Goal: Transaction & Acquisition: Book appointment/travel/reservation

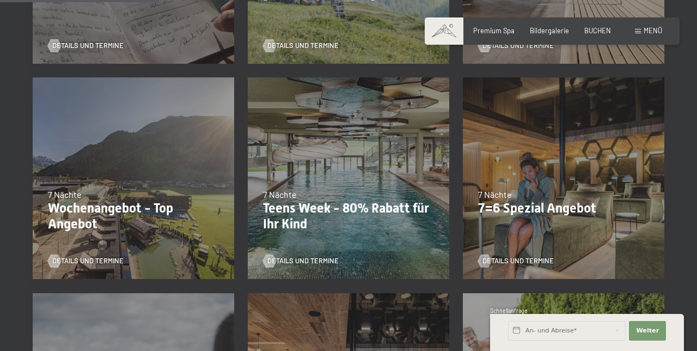
click at [600, 210] on p "7=6 Spezial Angebot" at bounding box center [563, 208] width 171 height 16
click at [598, 213] on p "7=6 Spezial Angebot" at bounding box center [563, 208] width 171 height 16
click at [586, 199] on div "7 Nächte" at bounding box center [563, 194] width 171 height 12
click at [526, 258] on span "Details und Termine" at bounding box center [518, 261] width 71 height 10
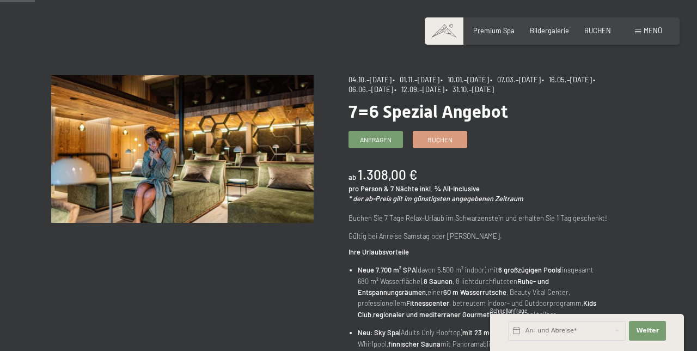
scroll to position [55, 0]
click at [462, 142] on link "Buchen" at bounding box center [439, 140] width 53 height 16
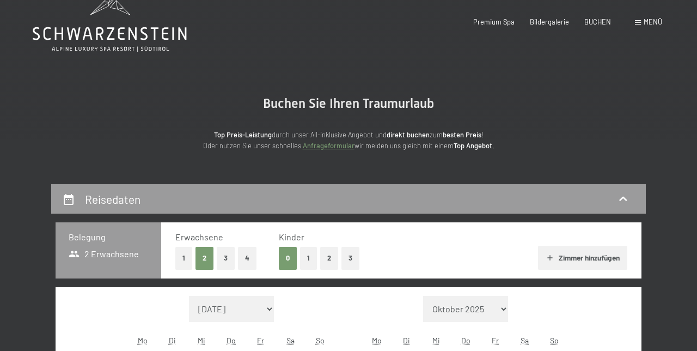
select select "2025-10-01"
select select "2025-11-01"
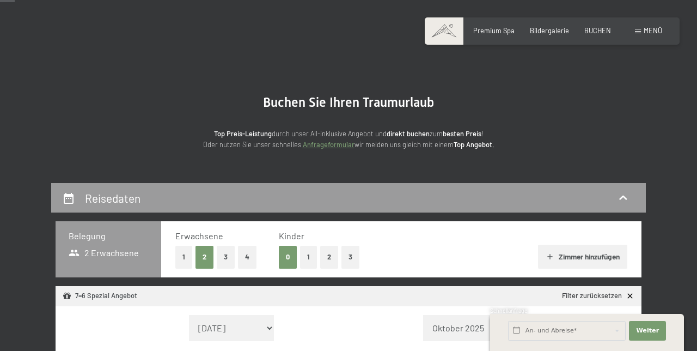
select select "2025-10-01"
select select "2025-11-01"
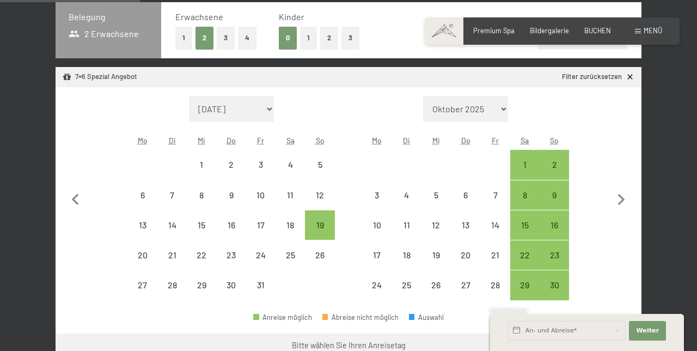
scroll to position [245, 0]
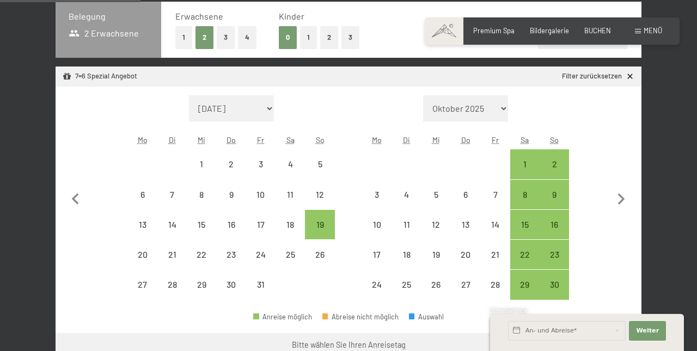
click at [624, 204] on icon "button" at bounding box center [621, 199] width 23 height 23
select select "[DATE]"
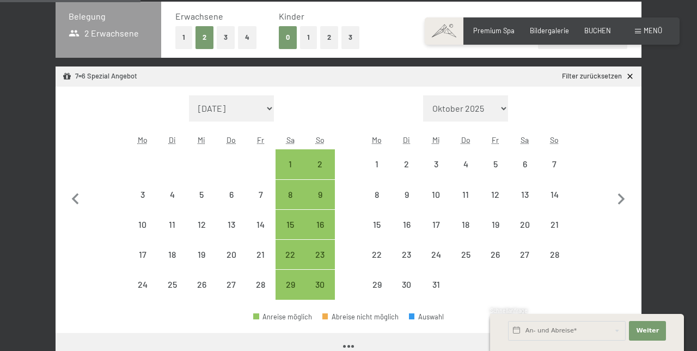
click at [629, 196] on icon "button" at bounding box center [621, 199] width 23 height 23
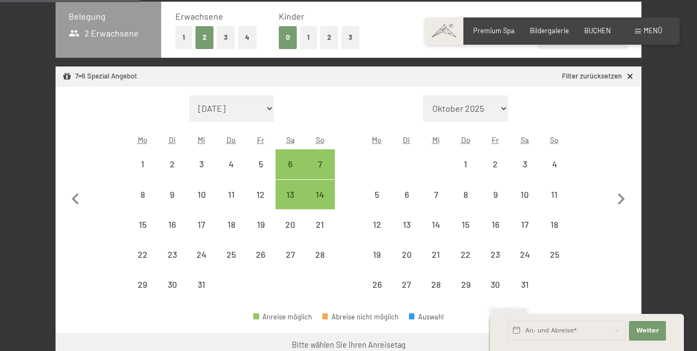
select select "[DATE]"
click at [625, 197] on icon "button" at bounding box center [621, 199] width 23 height 23
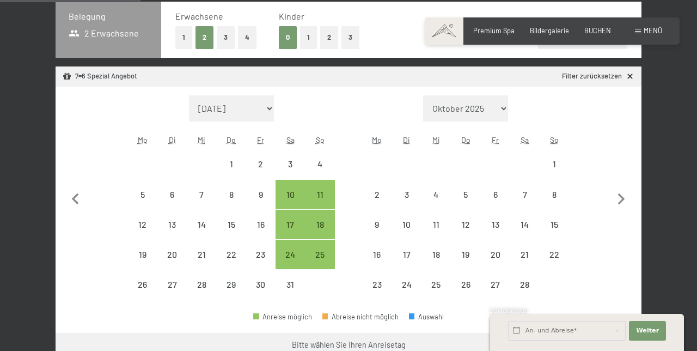
select select "2026-01-01"
select select "2026-02-01"
click at [624, 199] on icon "button" at bounding box center [621, 199] width 23 height 23
select select "2026-02-01"
select select "2026-03-01"
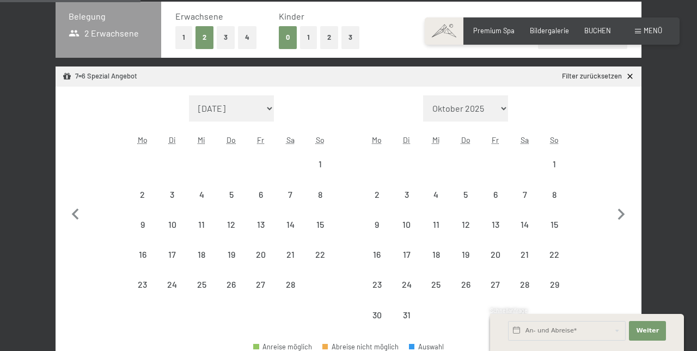
click at [624, 200] on button "button" at bounding box center [621, 212] width 23 height 235
select select "2026-03-01"
select select "2026-04-01"
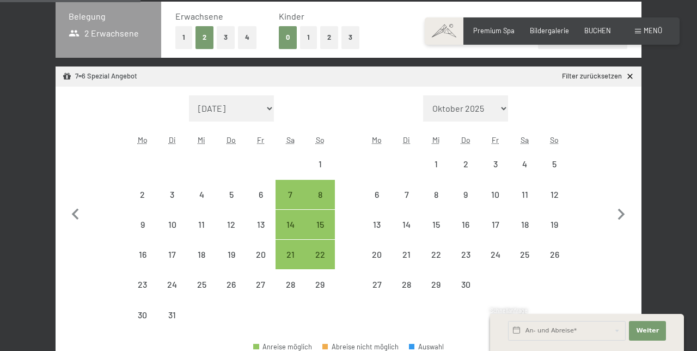
click at [621, 199] on button "button" at bounding box center [621, 212] width 23 height 235
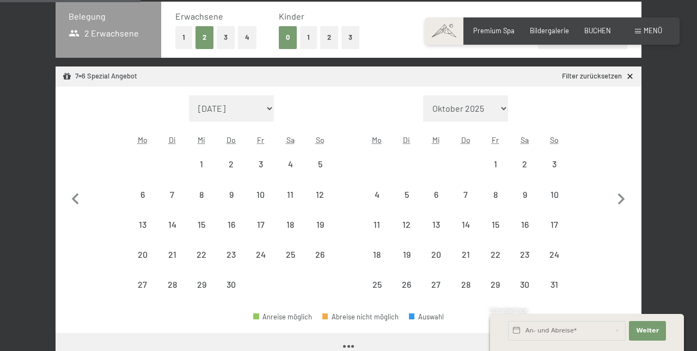
select select "2026-04-01"
select select "2026-05-01"
click at [619, 201] on icon "button" at bounding box center [621, 199] width 23 height 23
select select "2026-05-01"
select select "2026-06-01"
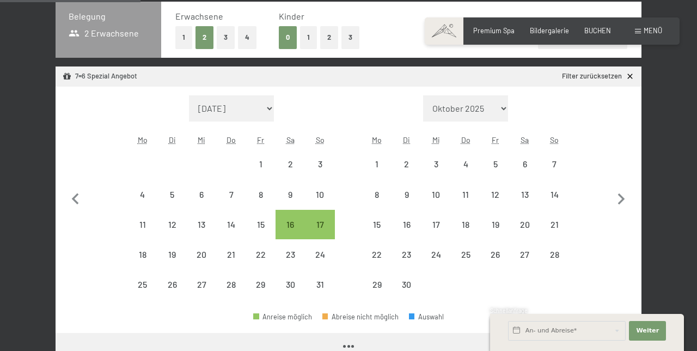
click at [621, 199] on icon "button" at bounding box center [621, 198] width 7 height 11
select select "2026-06-01"
select select "2026-07-01"
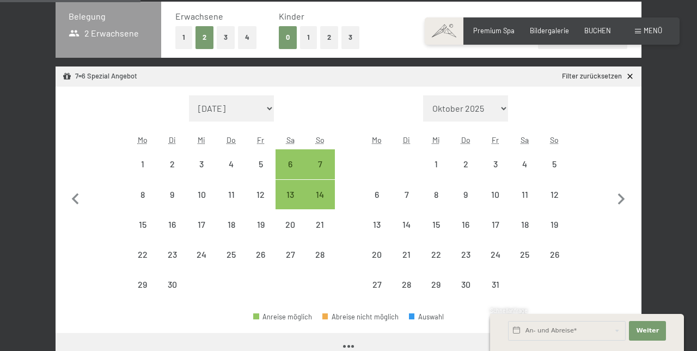
select select "2026-06-01"
select select "2026-07-01"
click at [620, 198] on icon "button" at bounding box center [621, 199] width 23 height 23
select select "2026-07-01"
select select "2026-08-01"
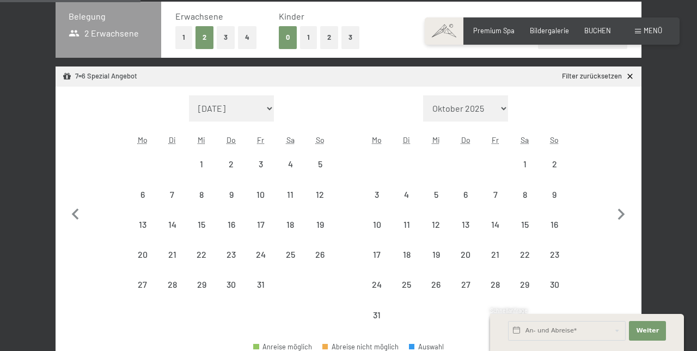
select select "2026-07-01"
select select "2026-08-01"
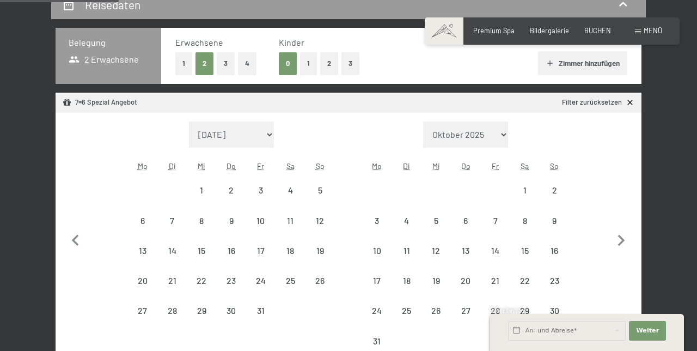
scroll to position [221, 0]
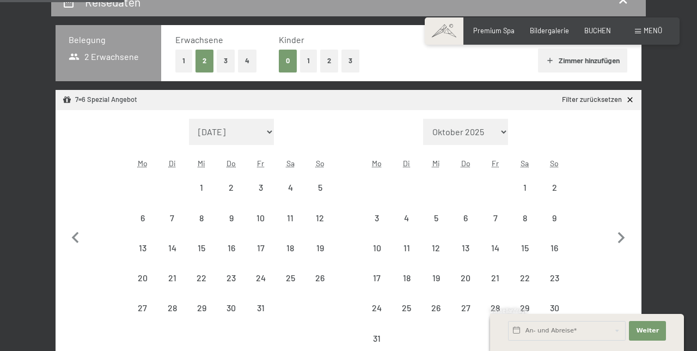
click at [88, 240] on div "Monat/Jahr September 2025 Oktober 2025 November 2025 Dezember 2025 Januar 2026 …" at bounding box center [348, 236] width 551 height 235
click at [83, 246] on icon "button" at bounding box center [75, 238] width 23 height 23
click at [84, 252] on button "button" at bounding box center [75, 236] width 23 height 235
select select "2026-05-01"
select select "2026-06-01"
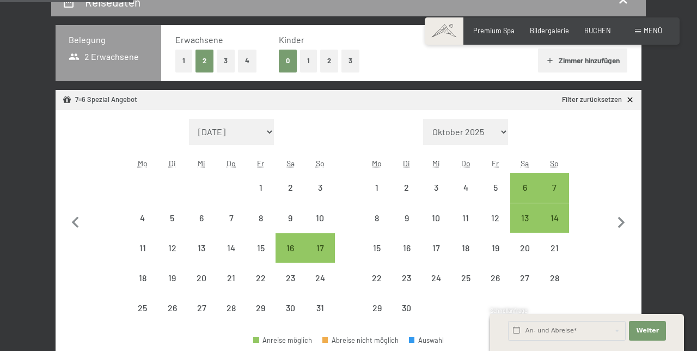
scroll to position [232, 0]
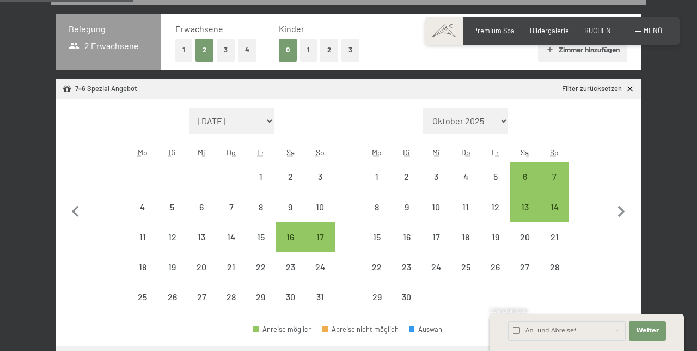
click at [628, 210] on icon "button" at bounding box center [621, 211] width 23 height 23
select select "2026-06-01"
select select "2026-07-01"
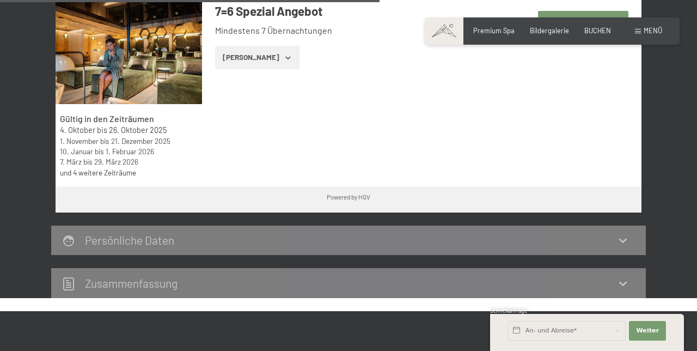
scroll to position [662, 0]
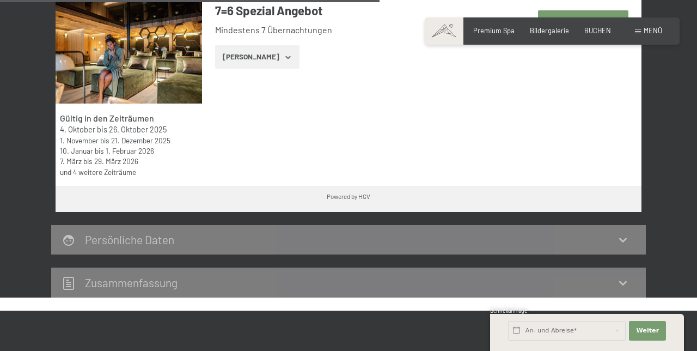
click at [135, 174] on link "und 4 weitere Zeiträume" at bounding box center [98, 171] width 76 height 9
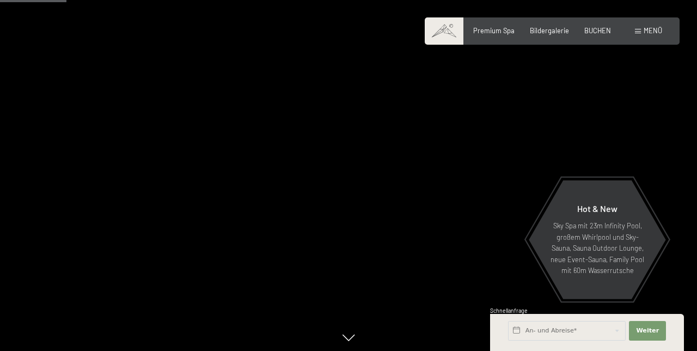
click at [652, 35] on div "Menü" at bounding box center [648, 31] width 27 height 10
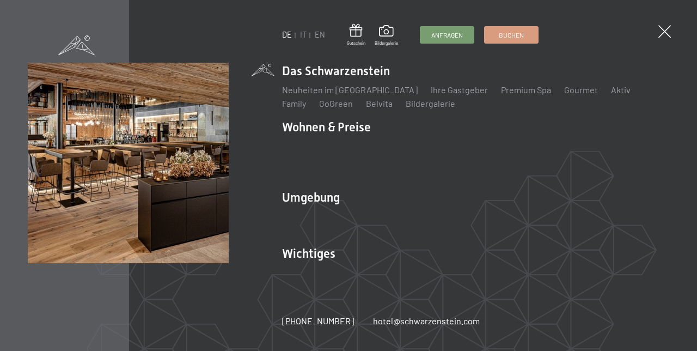
click at [359, 167] on div "Inklusivleistungen Zimmer & Preise Liste Angebote Liste Familienpreise Spa Anwe…" at bounding box center [475, 158] width 387 height 45
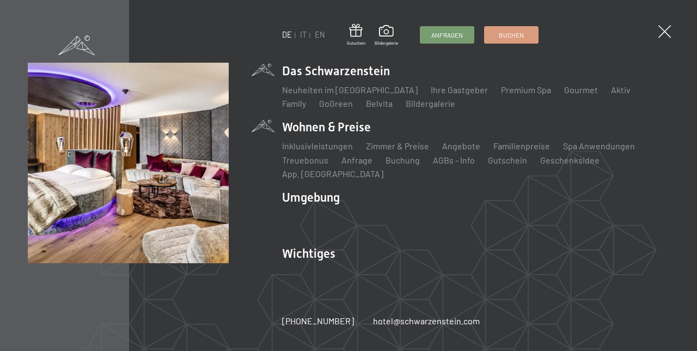
click at [357, 165] on li "Wohnen & Preise Inklusivleistungen Zimmer & Preise Liste Angebote Liste Familie…" at bounding box center [475, 150] width 387 height 62
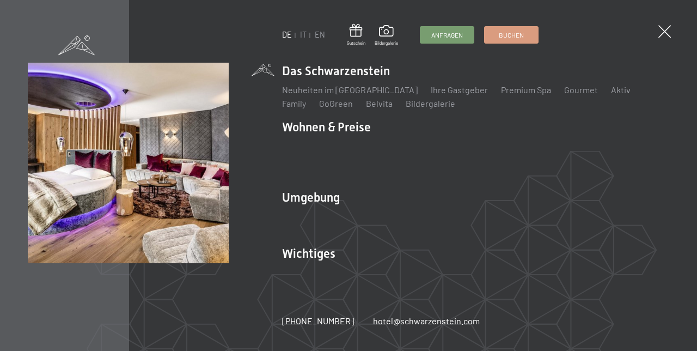
click at [366, 151] on link "Zimmer & Preise" at bounding box center [397, 146] width 63 height 10
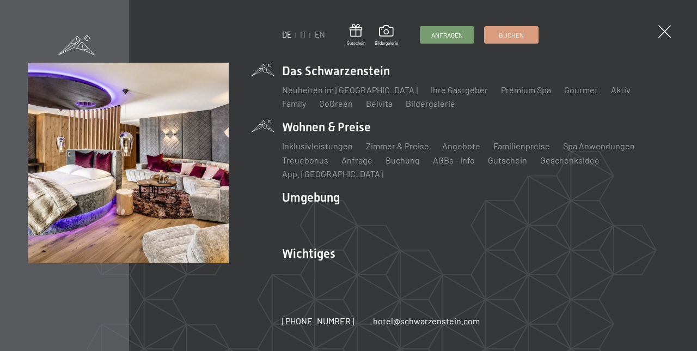
click at [365, 142] on li "Wohnen & Preise Inklusivleistungen Zimmer & Preise Liste Angebote Liste Familie…" at bounding box center [475, 150] width 387 height 62
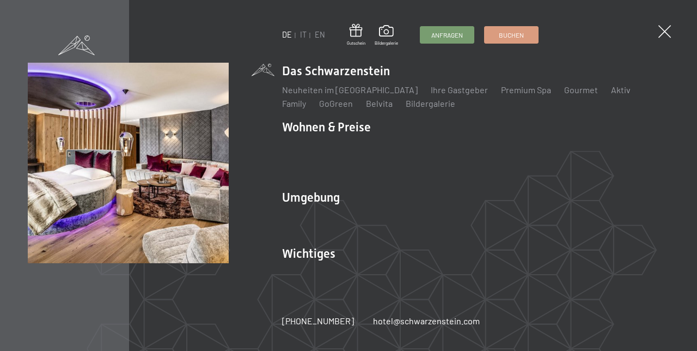
click at [366, 147] on li "Zimmer & Preise Liste" at bounding box center [397, 146] width 63 height 12
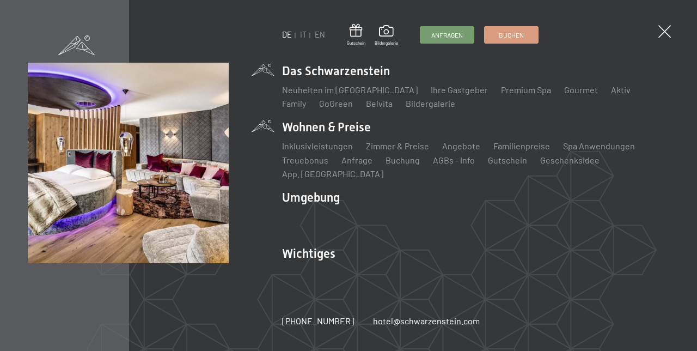
click at [372, 151] on link "Zimmer & Preise" at bounding box center [397, 146] width 63 height 10
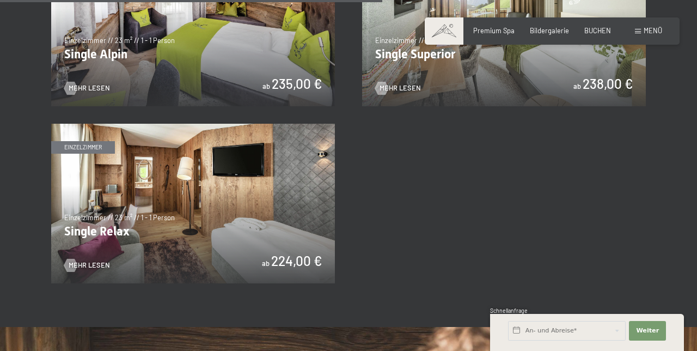
scroll to position [1520, 0]
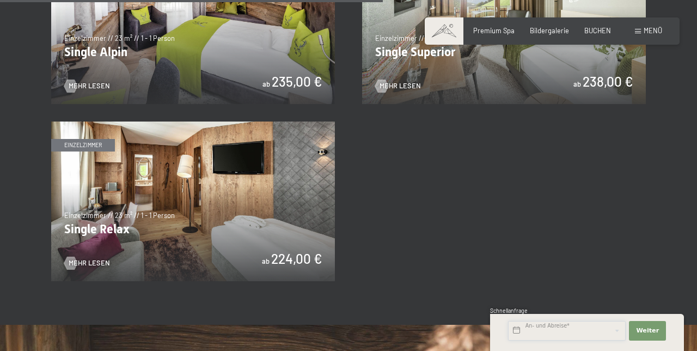
click at [564, 350] on body "Buchen Anfragen Premium Spa Bildergalerie BUCHEN Menü DE IT EN Gutschein Bilder…" at bounding box center [348, 67] width 697 height 3175
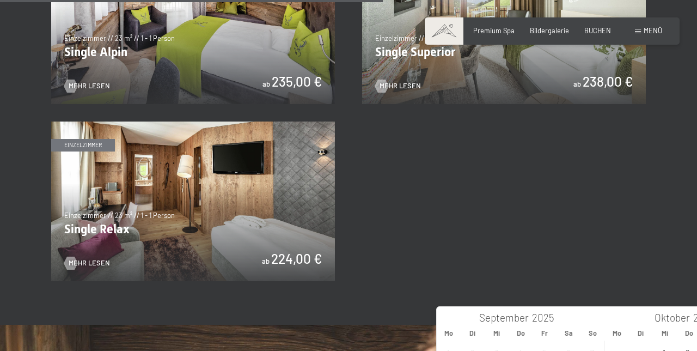
type input "Di. 28.10.2025"
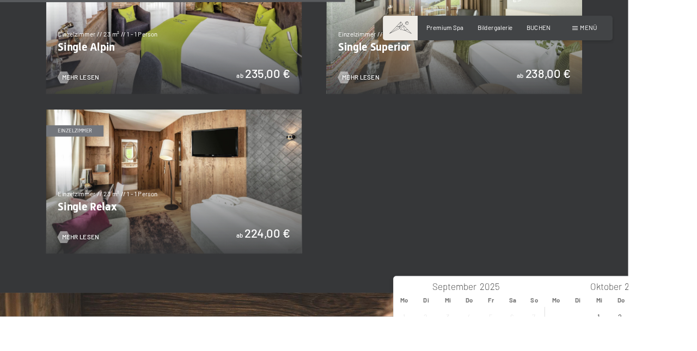
type input "2026"
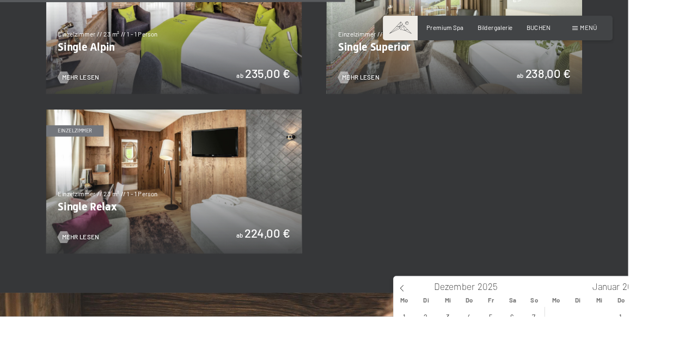
type input "2026"
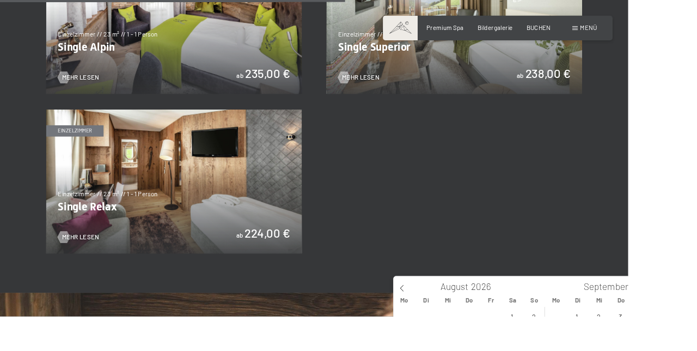
type input "Di. 28.10.2025 - So. 13.09.2026"
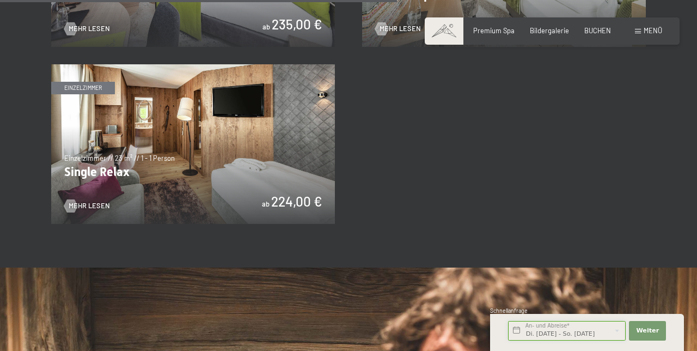
scroll to position [1578, 0]
click at [599, 340] on input "Di. 28.10.2025 - So. 13.09.2026" at bounding box center [567, 331] width 118 height 20
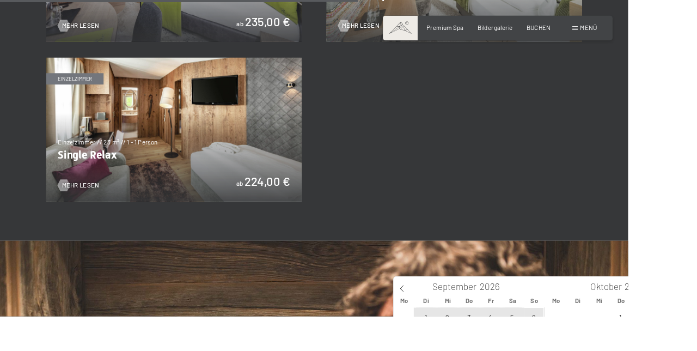
click at [453, 320] on span at bounding box center [446, 316] width 19 height 19
click at [451, 322] on span at bounding box center [446, 316] width 19 height 19
click at [453, 321] on span at bounding box center [446, 316] width 19 height 19
click at [453, 320] on span at bounding box center [446, 316] width 19 height 19
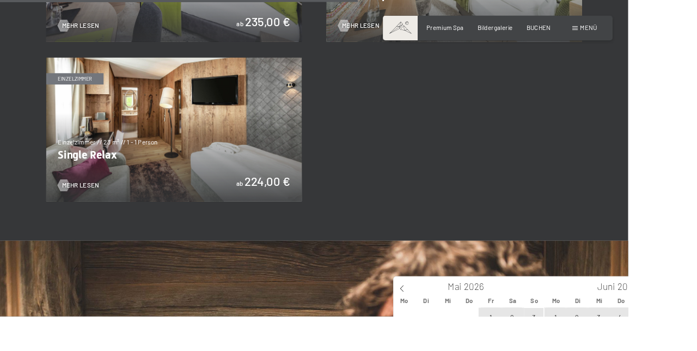
click at [450, 322] on span at bounding box center [446, 316] width 19 height 19
click at [451, 322] on span at bounding box center [446, 316] width 19 height 19
click at [452, 321] on span at bounding box center [446, 316] width 19 height 19
click at [453, 323] on span at bounding box center [446, 316] width 19 height 19
click at [455, 319] on span at bounding box center [446, 316] width 19 height 19
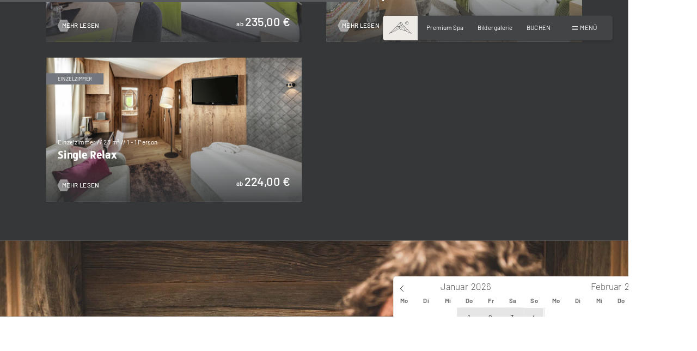
type input "2025"
click at [462, 321] on div "Dezember 2025" at bounding box center [520, 316] width 126 height 19
click at [451, 325] on span at bounding box center [446, 316] width 19 height 19
type input "2025"
click at [450, 322] on span at bounding box center [446, 316] width 19 height 19
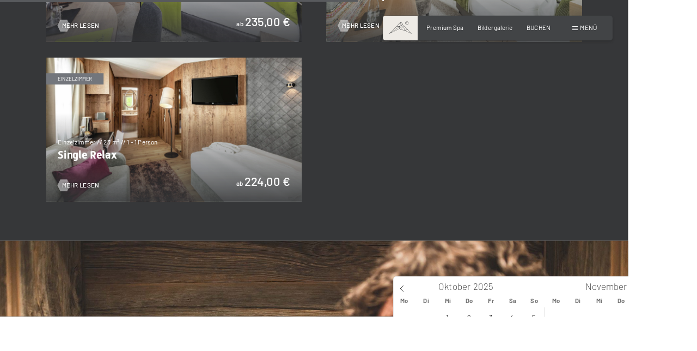
click at [452, 317] on span at bounding box center [446, 316] width 19 height 19
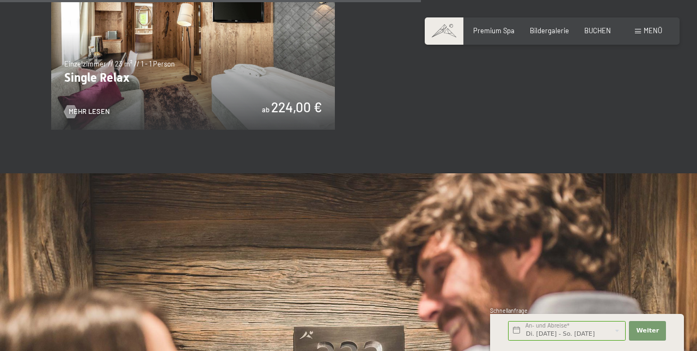
scroll to position [1672, 0]
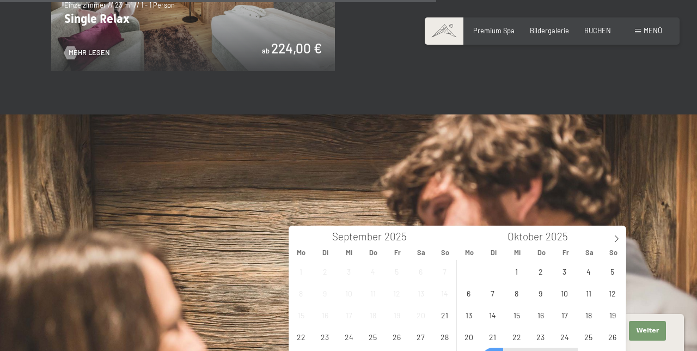
scroll to position [1734, 0]
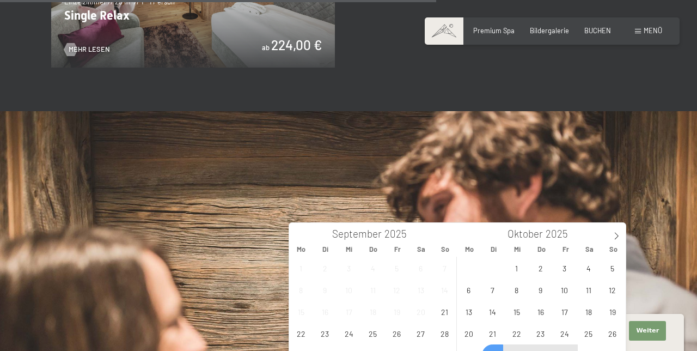
click at [496, 350] on div "29 30 1 2 3 4 5 6 7 8 9 10 11 12 13 14 15 16 17 18 19 20 21 22 23 24 25 26 27 2…" at bounding box center [541, 310] width 168 height 109
click at [592, 340] on input "Di. 28.10.2025 - So. 13.09.2026" at bounding box center [567, 331] width 118 height 20
click at [625, 235] on span at bounding box center [616, 232] width 19 height 19
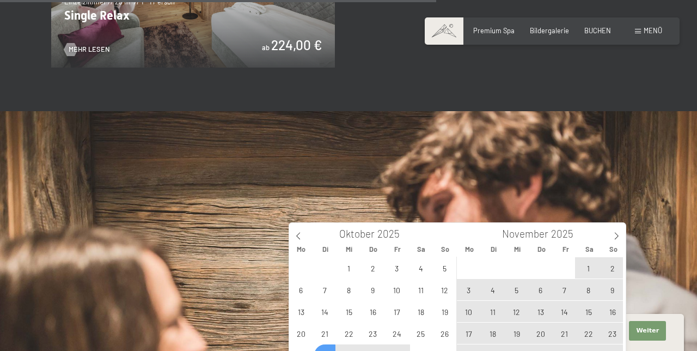
click at [525, 340] on input "Di. 28.10.2025 - So. 13.09.2026" at bounding box center [567, 331] width 118 height 20
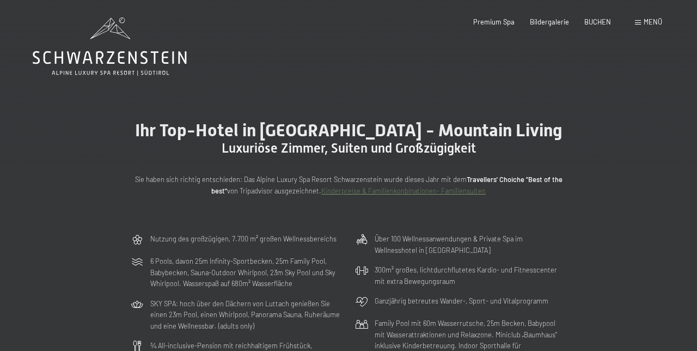
click at [604, 26] on span "BUCHEN" at bounding box center [597, 21] width 27 height 9
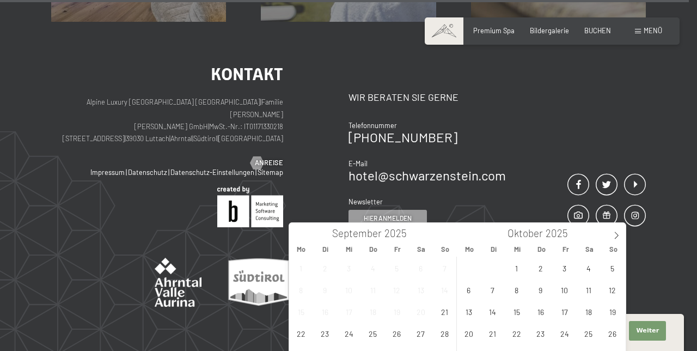
click at [623, 242] on div "Mo Di Mi Do Fr Sa So Mo Di Mi Do Fr Sa So" at bounding box center [457, 248] width 337 height 15
click at [626, 239] on div at bounding box center [348, 267] width 595 height 80
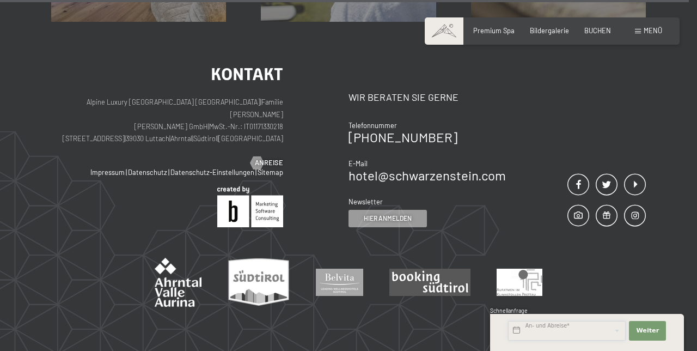
click at [604, 340] on input "text" at bounding box center [567, 331] width 118 height 20
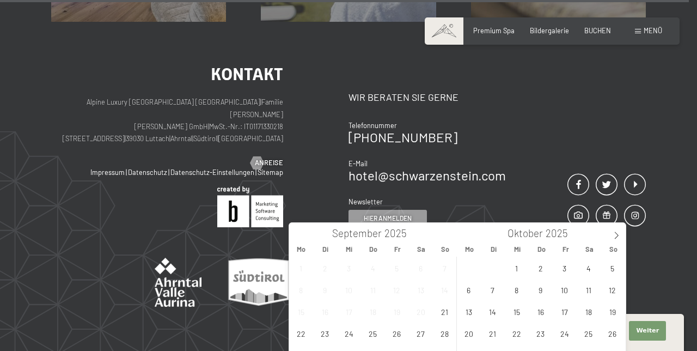
click at [632, 228] on div at bounding box center [348, 267] width 595 height 80
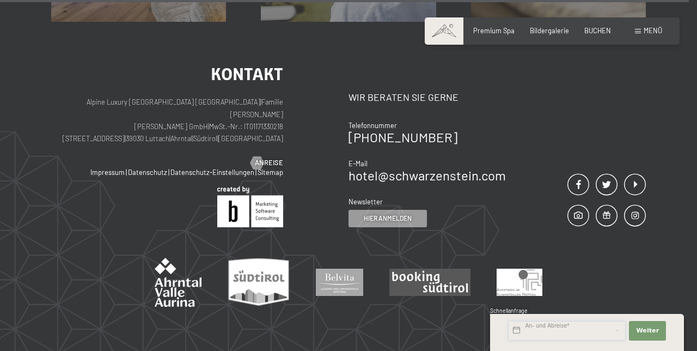
click at [584, 340] on input "text" at bounding box center [567, 331] width 118 height 20
click at [626, 237] on div at bounding box center [348, 267] width 595 height 80
click at [571, 340] on input "text" at bounding box center [567, 331] width 118 height 20
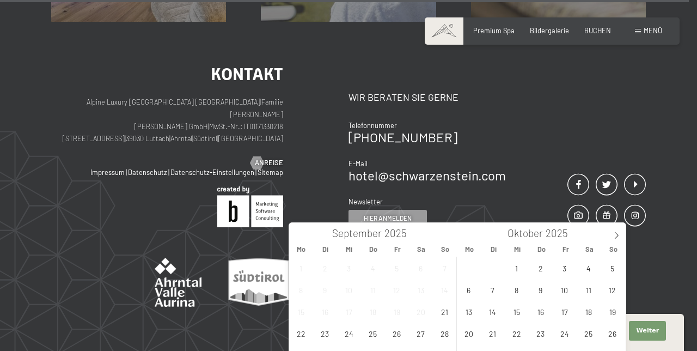
click at [621, 242] on div "Mo Di Mi Do Fr Sa So Mo Di Mi Do Fr Sa So" at bounding box center [457, 248] width 337 height 15
click at [624, 240] on span at bounding box center [616, 232] width 19 height 19
click at [626, 236] on div at bounding box center [348, 267] width 595 height 80
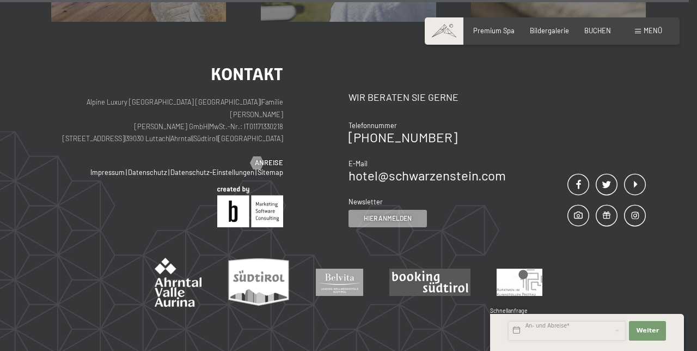
click at [584, 340] on input "text" at bounding box center [567, 331] width 118 height 20
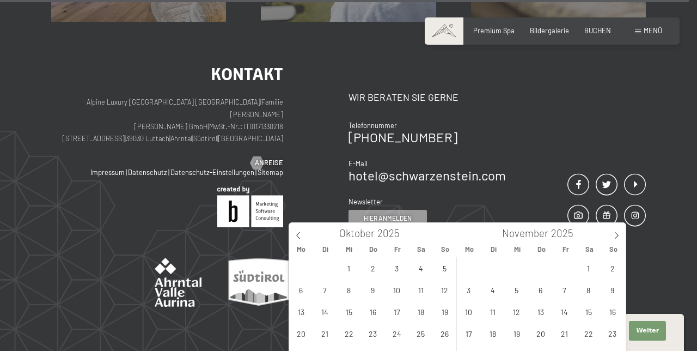
click at [623, 244] on div "Mo Di Mi Do Fr Sa So Mo Di Mi Do Fr Sa So" at bounding box center [457, 248] width 337 height 15
click at [622, 243] on div "Mo Di Mi Do Fr Sa So Mo Di Mi Do Fr Sa So" at bounding box center [457, 248] width 337 height 15
click at [628, 237] on div at bounding box center [348, 267] width 595 height 80
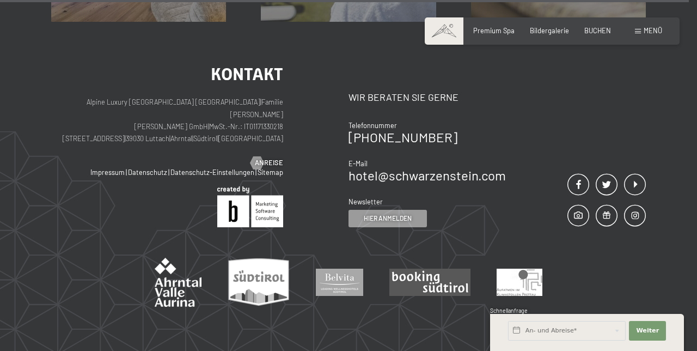
click at [631, 235] on div at bounding box center [348, 267] width 595 height 80
click at [582, 340] on input "text" at bounding box center [567, 331] width 118 height 20
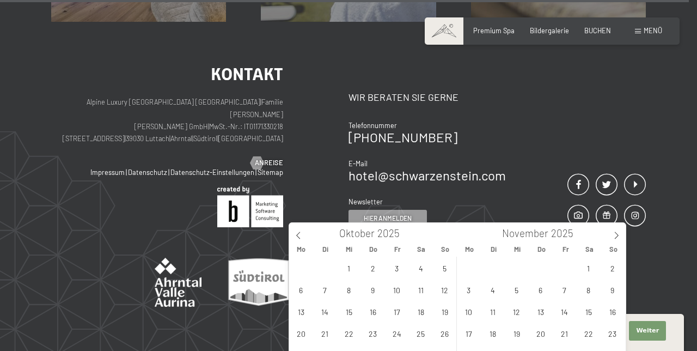
click at [621, 241] on span at bounding box center [616, 232] width 19 height 19
click at [619, 236] on icon at bounding box center [617, 235] width 8 height 8
type input "2026"
click at [615, 235] on icon at bounding box center [617, 235] width 8 height 8
type input "2026"
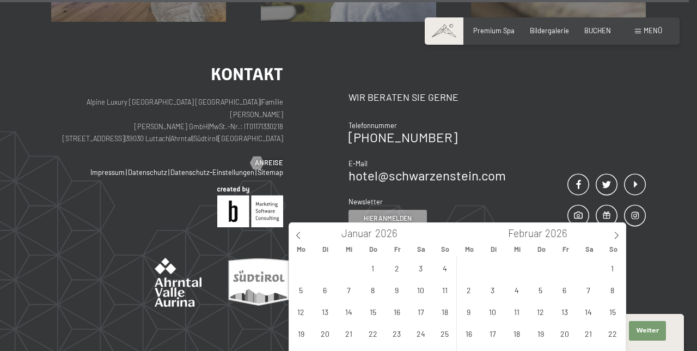
click at [617, 237] on icon at bounding box center [617, 235] width 8 height 8
click at [615, 236] on icon at bounding box center [617, 235] width 8 height 8
click at [614, 236] on icon at bounding box center [617, 235] width 8 height 8
click at [614, 234] on icon at bounding box center [617, 235] width 8 height 8
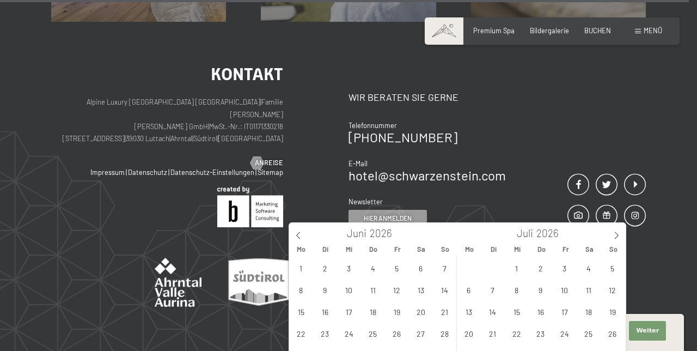
click at [615, 235] on icon at bounding box center [617, 235] width 8 height 8
click at [613, 291] on span "13" at bounding box center [612, 289] width 21 height 21
click at [615, 312] on span "20" at bounding box center [612, 311] width 21 height 21
type input "So. 13.09.2026 - So. 20.09.2026"
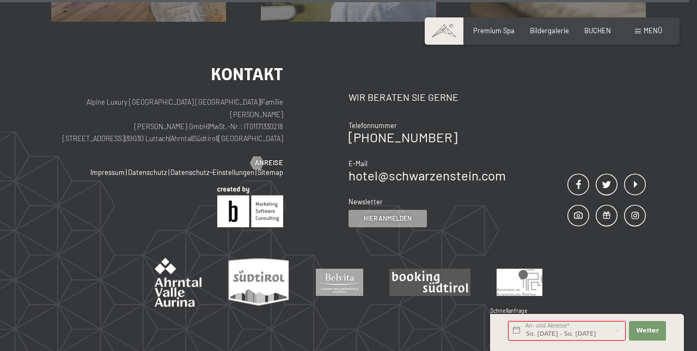
scroll to position [0, 4]
click at [661, 340] on button "Weiter Adressfelder ausblenden" at bounding box center [647, 331] width 37 height 20
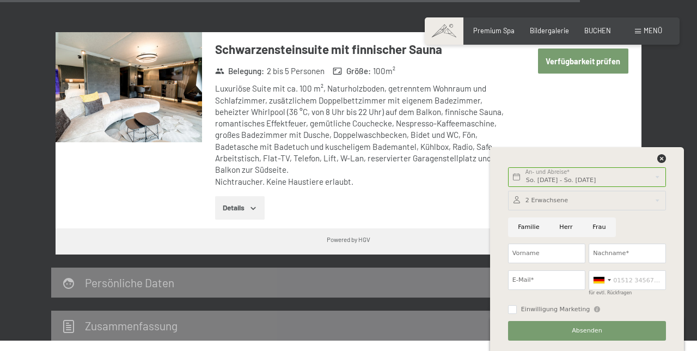
scroll to position [3164, 0]
click at [663, 164] on div "So. 13.09.2026 - So. 20.09.2026 An- und Abreise* 7 Nächte" at bounding box center [587, 177] width 162 height 27
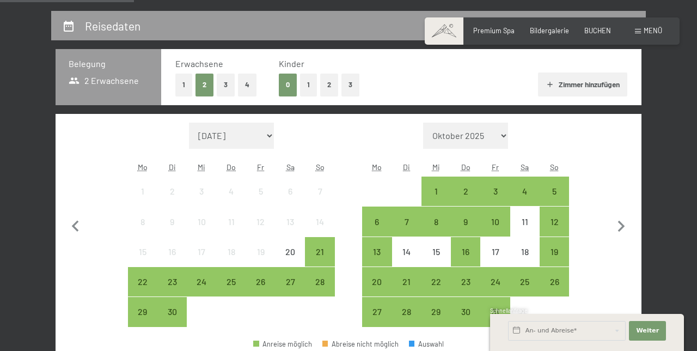
click at [628, 223] on icon "button" at bounding box center [621, 226] width 23 height 23
select select "[DATE]"
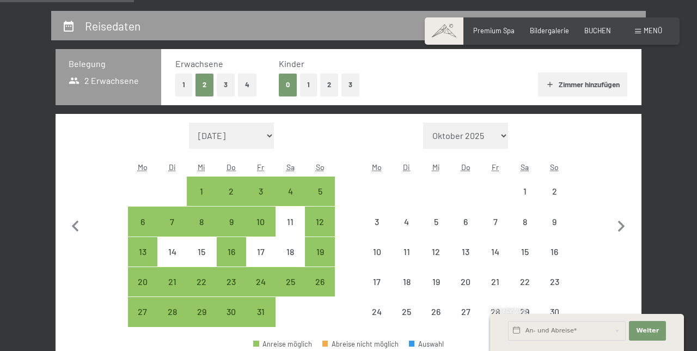
select select "[DATE]"
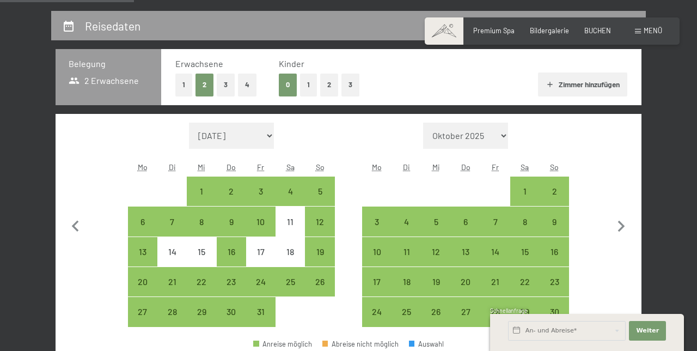
click at [627, 224] on icon "button" at bounding box center [621, 226] width 23 height 23
select select "[DATE]"
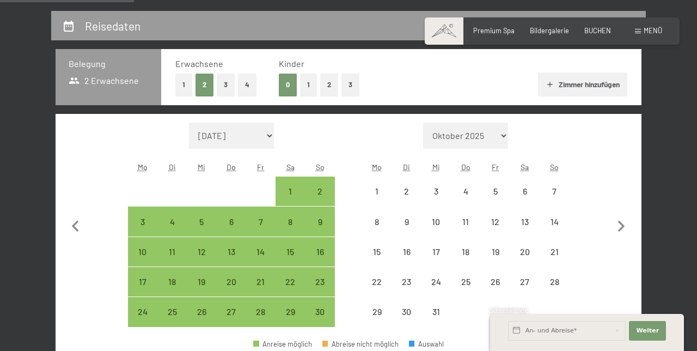
select select "[DATE]"
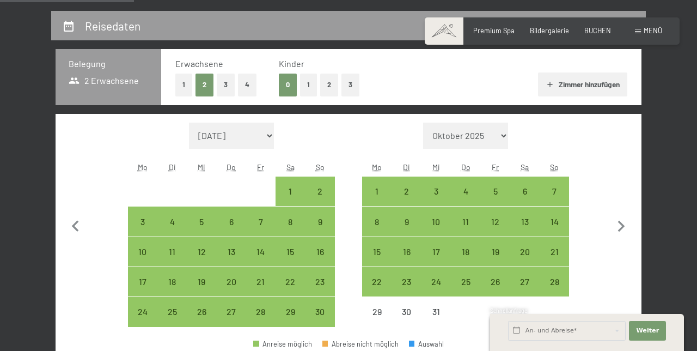
click at [628, 224] on icon "button" at bounding box center [621, 226] width 23 height 23
select select "[DATE]"
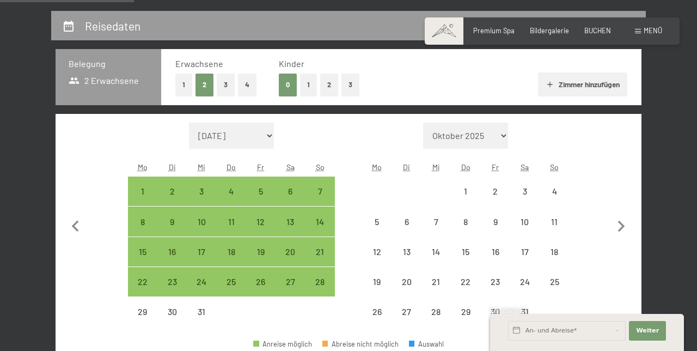
select select "[DATE]"
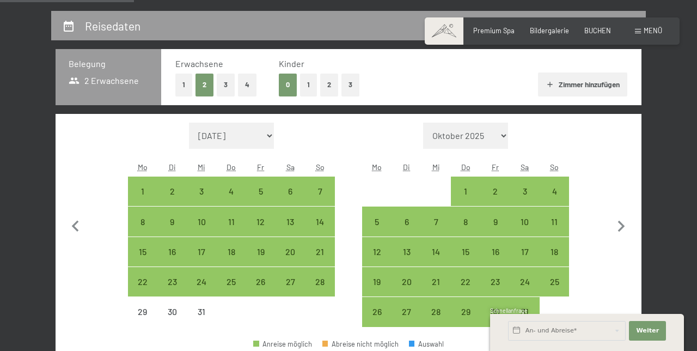
click at [632, 223] on icon "button" at bounding box center [621, 226] width 23 height 23
select select "[DATE]"
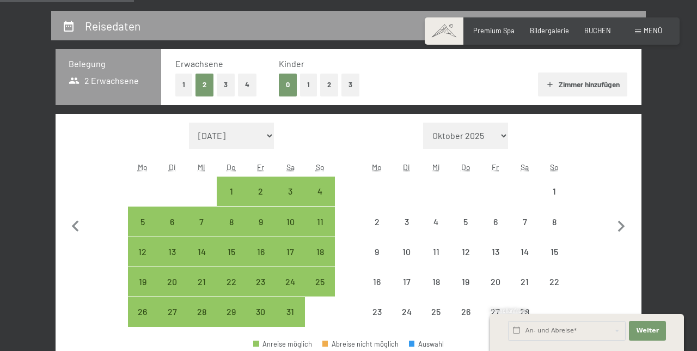
select select "[DATE]"
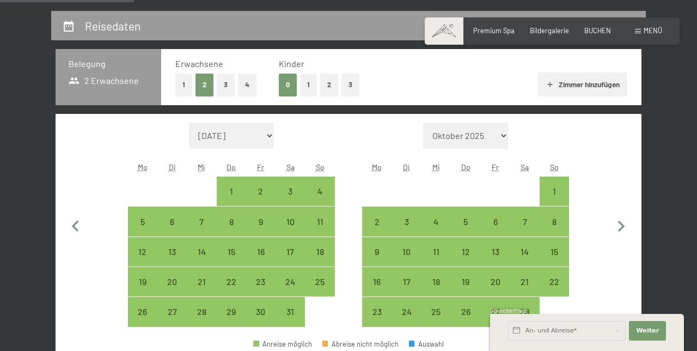
click at [625, 227] on icon "button" at bounding box center [621, 226] width 23 height 23
select select "[DATE]"
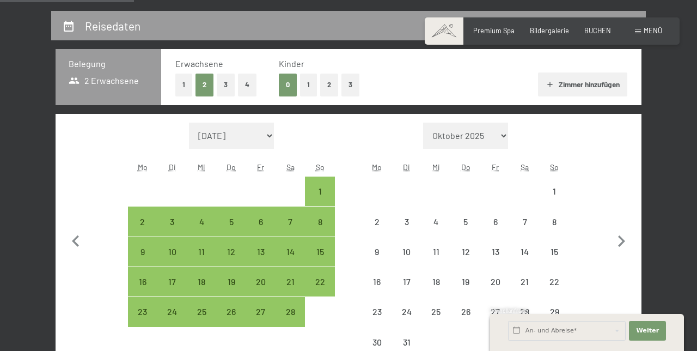
select select "[DATE]"
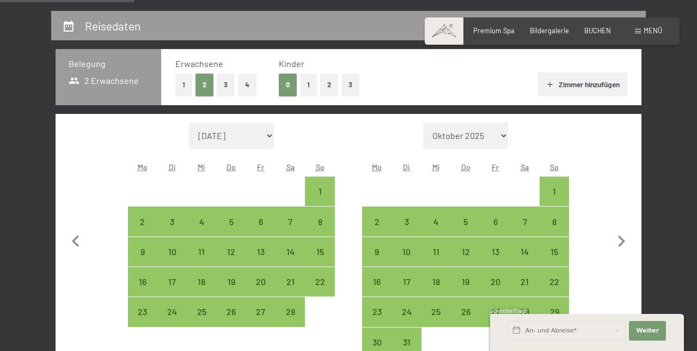
click at [629, 239] on icon "button" at bounding box center [621, 241] width 23 height 23
select select "[DATE]"
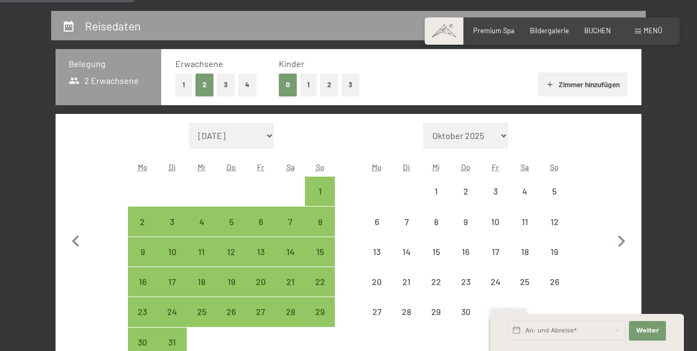
select select "[DATE]"
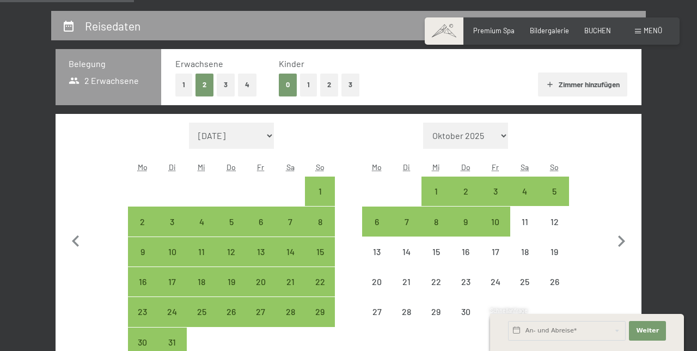
click at [627, 237] on icon "button" at bounding box center [621, 241] width 23 height 23
select select "[DATE]"
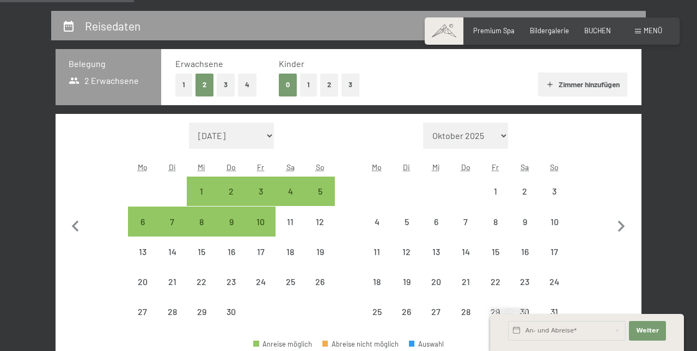
select select "[DATE]"
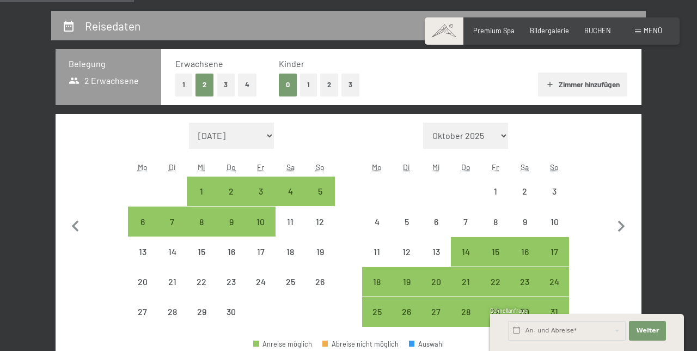
click at [625, 227] on icon "button" at bounding box center [621, 226] width 23 height 23
select select "[DATE]"
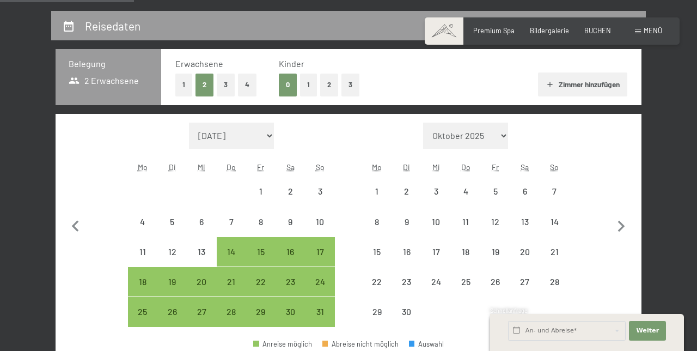
select select "[DATE]"
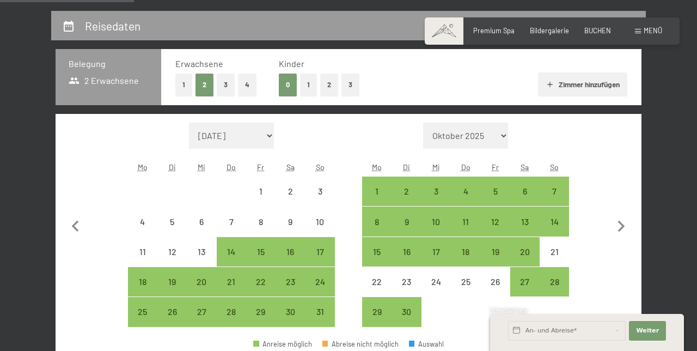
click at [622, 232] on icon "button" at bounding box center [621, 226] width 23 height 23
select select "[DATE]"
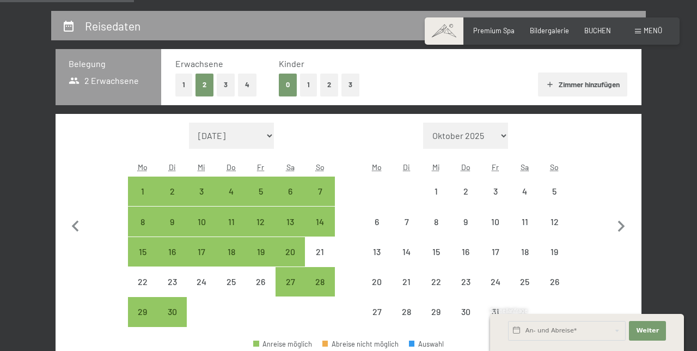
click at [621, 229] on icon "button" at bounding box center [621, 226] width 7 height 11
select select "[DATE]"
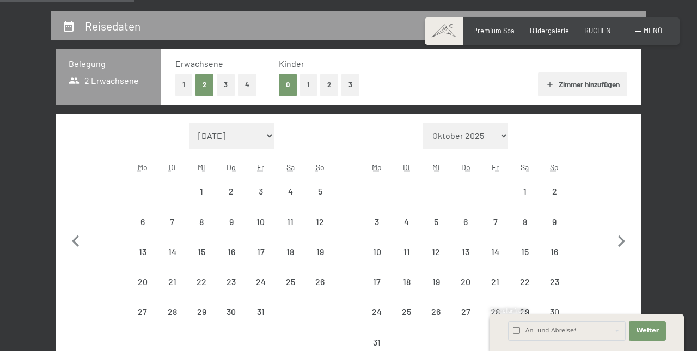
select select "[DATE]"
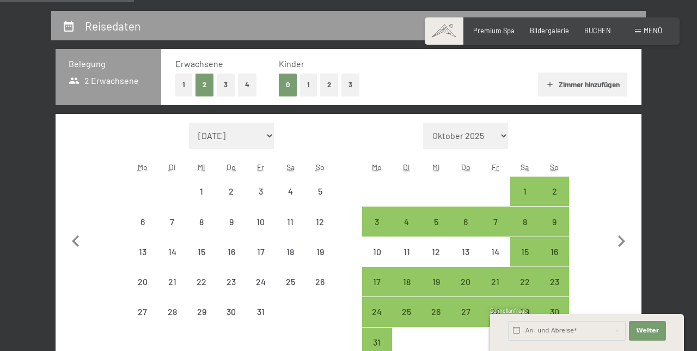
click at [623, 242] on icon "button" at bounding box center [621, 240] width 7 height 11
select select "2026-08-01"
select select "2026-09-01"
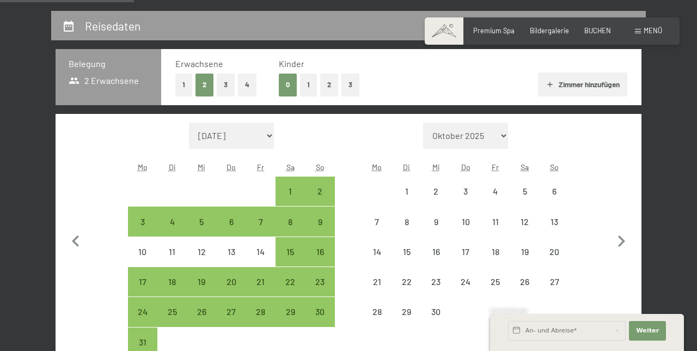
select select "2026-08-01"
select select "2026-09-01"
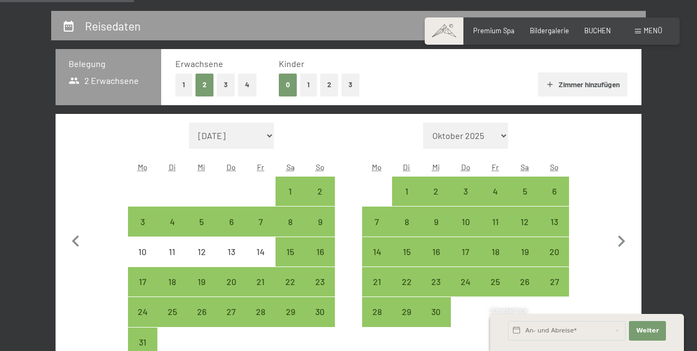
click at [557, 225] on div "13" at bounding box center [554, 230] width 27 height 27
select select "2026-08-01"
select select "2026-09-01"
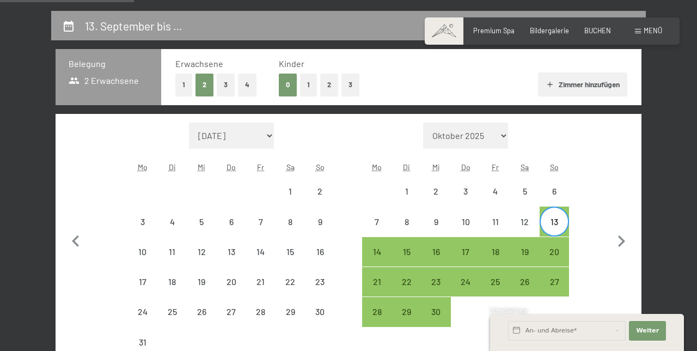
click at [553, 261] on div "20" at bounding box center [554, 260] width 27 height 27
select select "2026-08-01"
select select "2026-09-01"
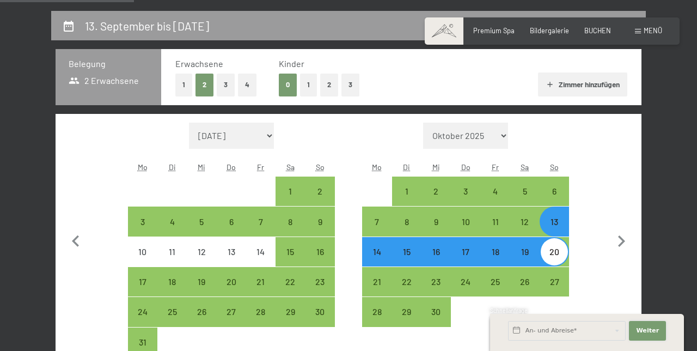
click at [660, 340] on button "Weiter Adressfelder ausblenden" at bounding box center [647, 331] width 37 height 20
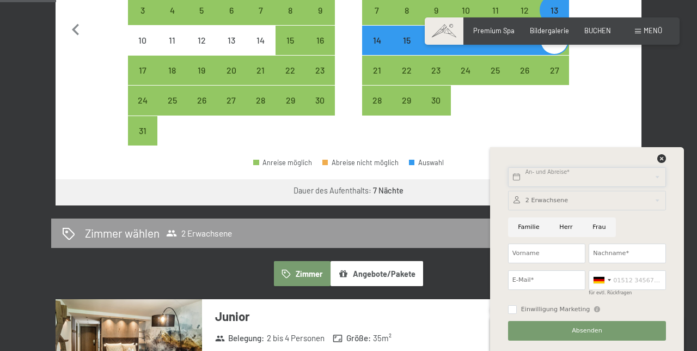
scroll to position [408, 0]
click at [663, 163] on icon at bounding box center [661, 158] width 9 height 9
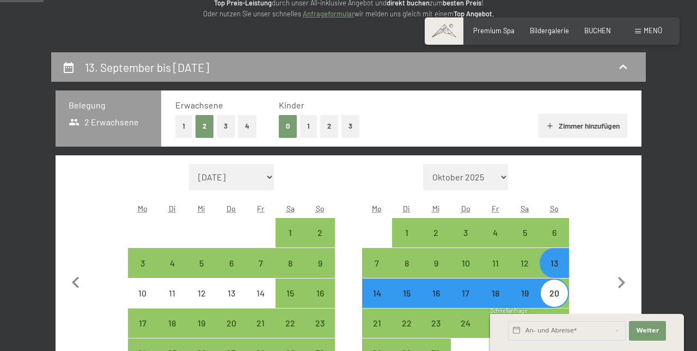
scroll to position [0, 0]
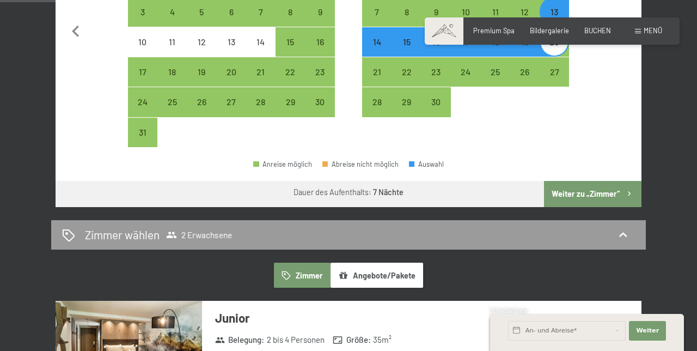
click at [643, 223] on div "Zimmer wählen 2 Erwachsene" at bounding box center [348, 235] width 595 height 30
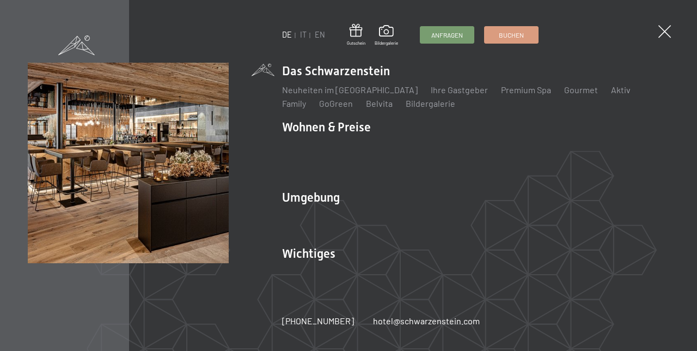
click at [328, 251] on li "Wichtiges Lage & Anreise Online bezahlen Webcam & Wetter Downloads" at bounding box center [475, 266] width 387 height 43
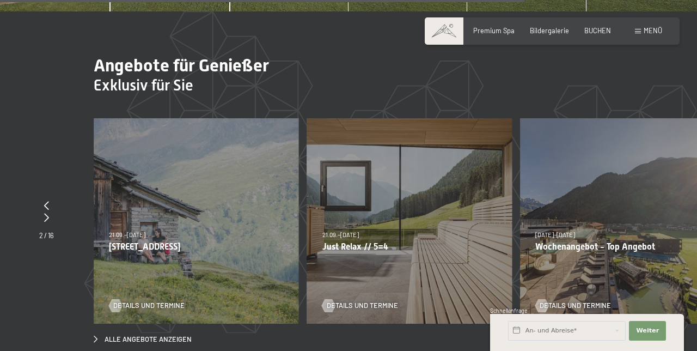
scroll to position [3047, 0]
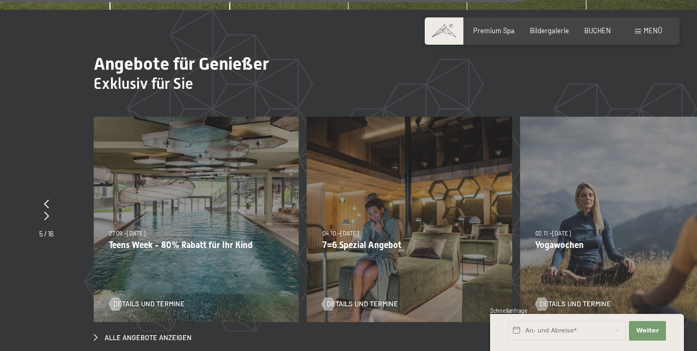
click at [423, 290] on div "Details und Termine" at bounding box center [406, 297] width 168 height 23
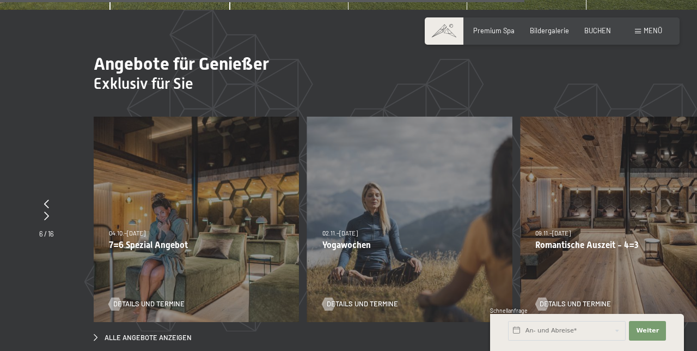
click at [176, 308] on span "Details und Termine" at bounding box center [148, 304] width 71 height 10
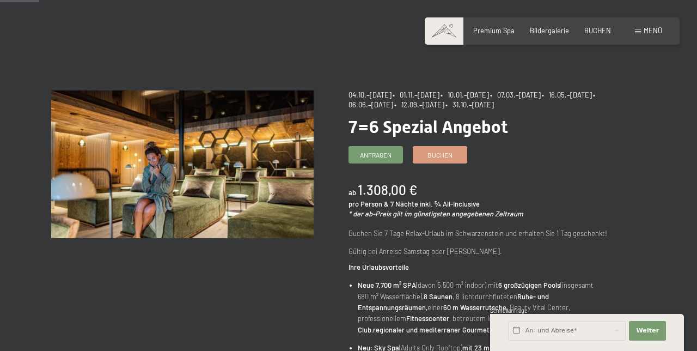
scroll to position [59, 0]
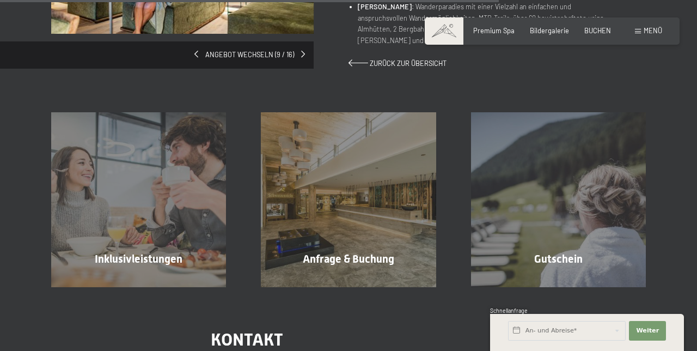
click at [180, 227] on div "Inklusivleistungen Mehr erfahren" at bounding box center [139, 199] width 210 height 175
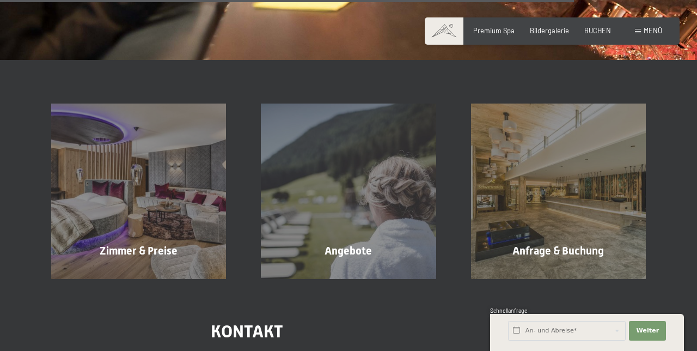
scroll to position [1382, 0]
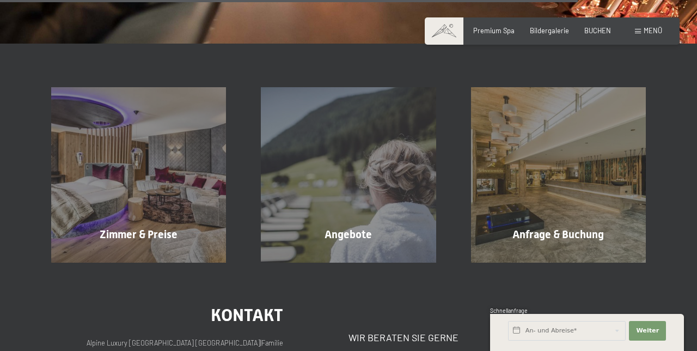
click at [175, 210] on div "Zimmer & Preise Mehr erfahren" at bounding box center [139, 174] width 210 height 175
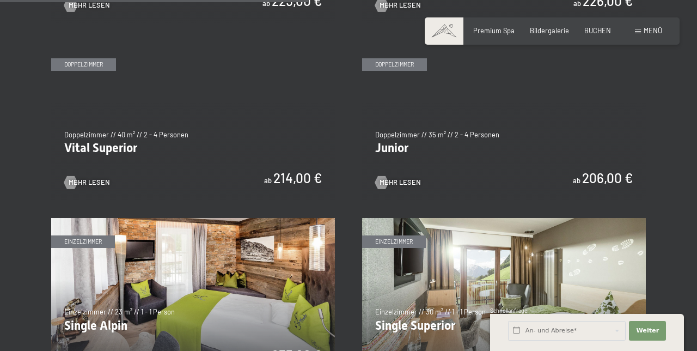
scroll to position [1242, 0]
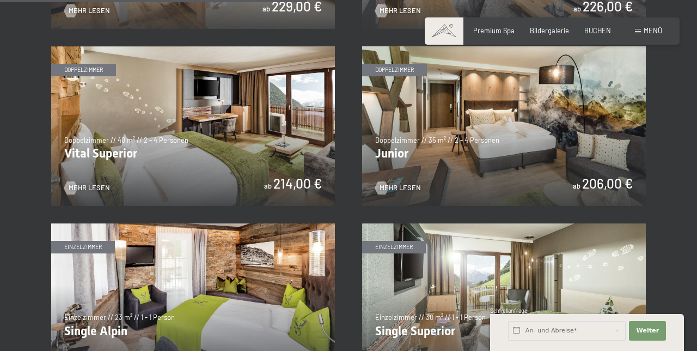
click at [362, 146] on img at bounding box center [220, 126] width 284 height 160
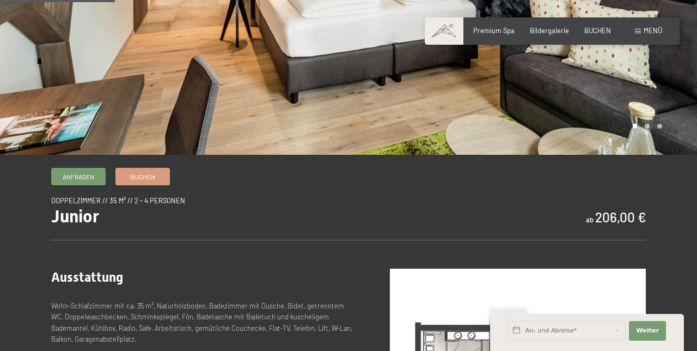
click at [162, 181] on link "Buchen" at bounding box center [142, 176] width 53 height 16
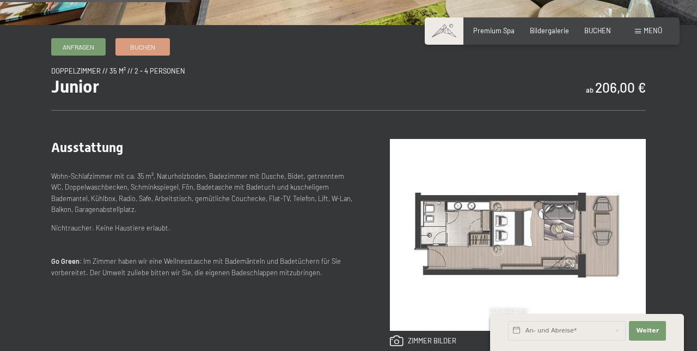
scroll to position [329, 0]
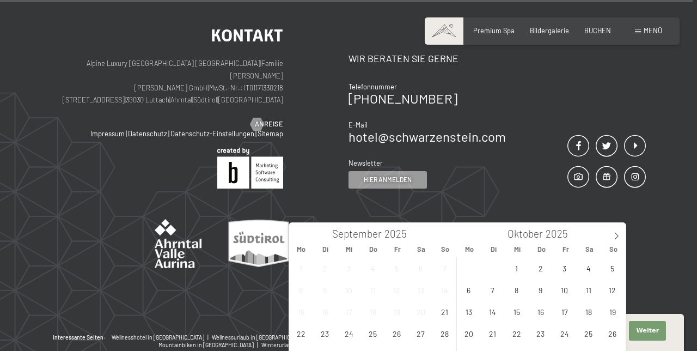
scroll to position [1165, 0]
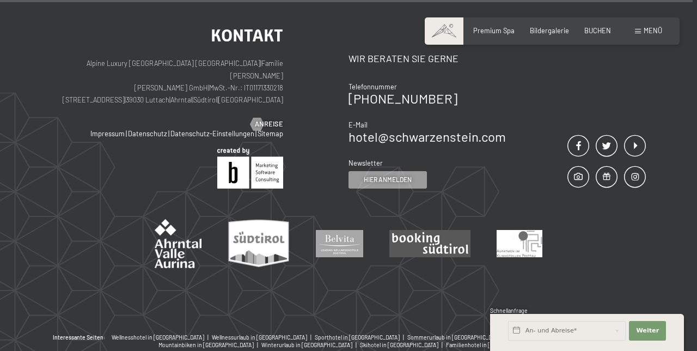
click at [626, 237] on div at bounding box center [348, 243] width 595 height 49
click at [571, 340] on input "text" at bounding box center [567, 331] width 118 height 20
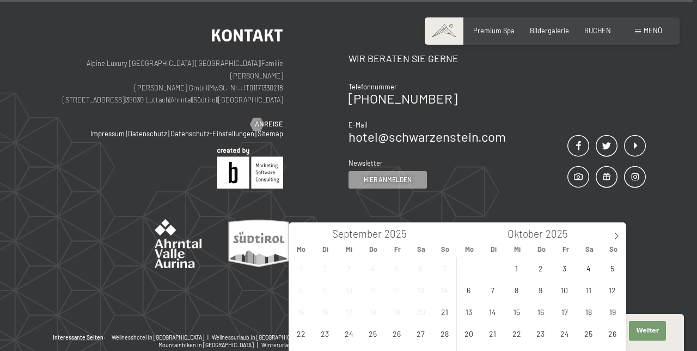
click at [622, 241] on span at bounding box center [616, 232] width 19 height 19
click at [624, 239] on span at bounding box center [616, 232] width 19 height 19
click at [616, 235] on icon at bounding box center [617, 236] width 8 height 8
type input "2026"
click at [616, 235] on icon at bounding box center [617, 236] width 8 height 8
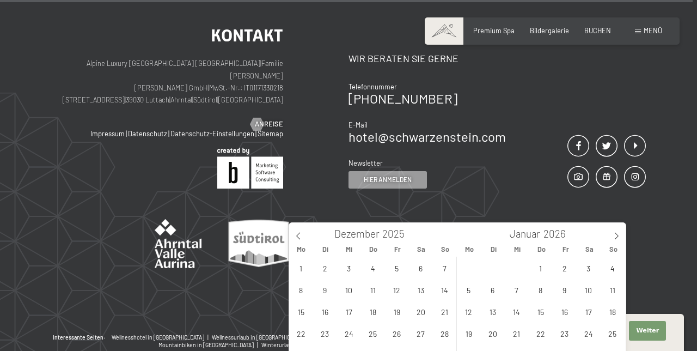
type input "2026"
click at [622, 236] on span at bounding box center [616, 232] width 19 height 19
click at [622, 234] on span at bounding box center [616, 232] width 19 height 19
click at [623, 234] on span at bounding box center [616, 232] width 19 height 19
click at [625, 231] on span at bounding box center [616, 232] width 19 height 19
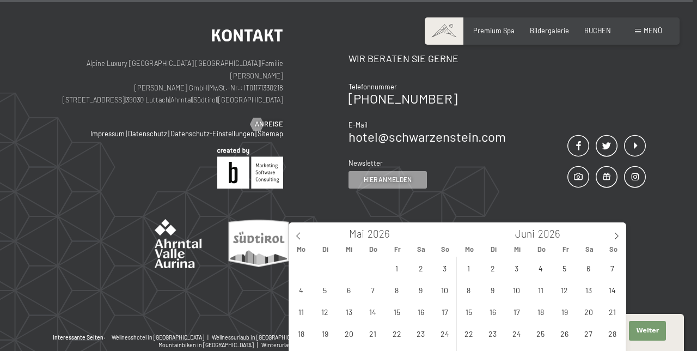
click at [622, 231] on span at bounding box center [616, 232] width 19 height 19
click at [624, 235] on span at bounding box center [616, 232] width 19 height 19
click at [625, 232] on span at bounding box center [616, 232] width 19 height 19
click at [615, 289] on span "13" at bounding box center [612, 289] width 21 height 21
click at [621, 312] on span "20" at bounding box center [612, 311] width 21 height 21
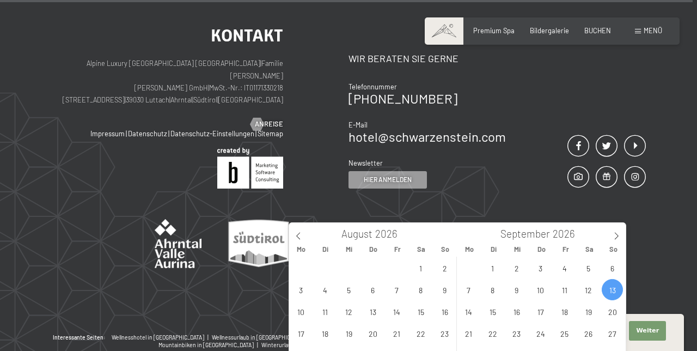
type input "So. 13.09.2026 - So. 20.09.2026"
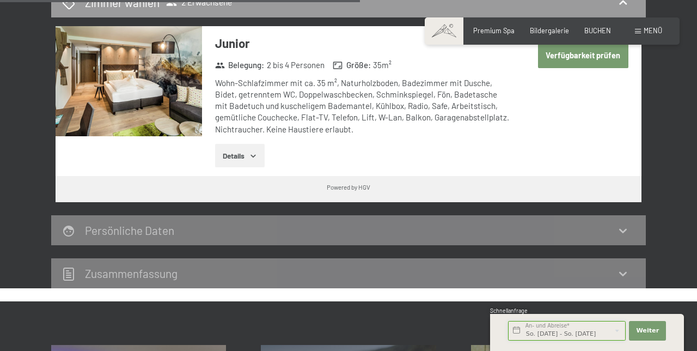
scroll to position [616, 0]
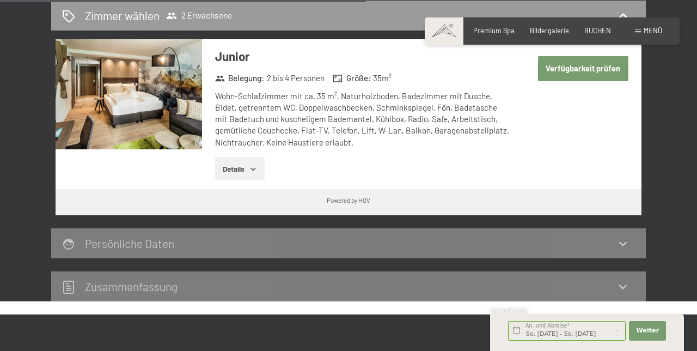
click at [615, 70] on button "Verfügbarkeit prüfen" at bounding box center [583, 68] width 90 height 25
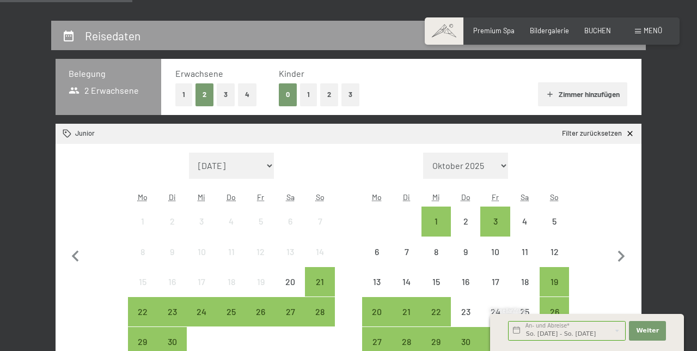
scroll to position [187, 0]
click at [661, 340] on button "Weiter Adressfelder ausblenden" at bounding box center [647, 331] width 37 height 20
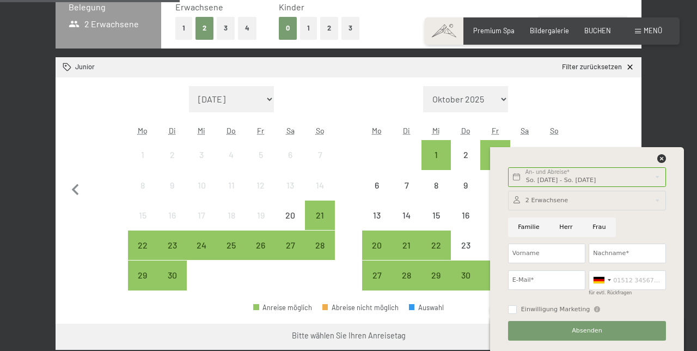
scroll to position [254, 0]
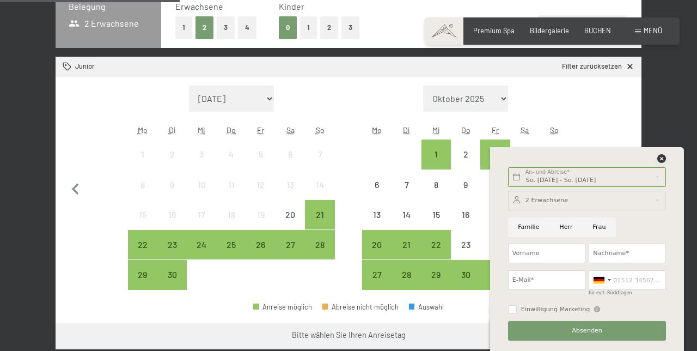
click at [663, 163] on icon at bounding box center [661, 158] width 9 height 9
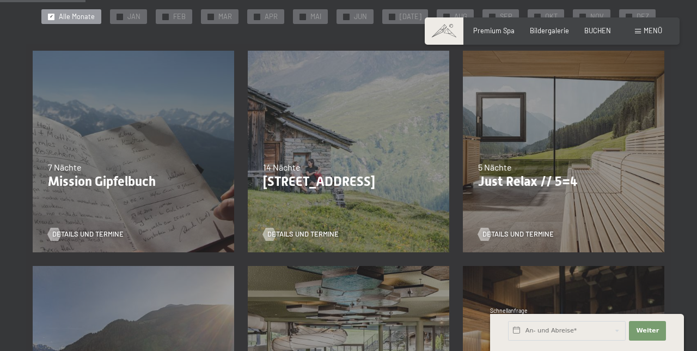
click at [328, 237] on span "Details und Termine" at bounding box center [302, 234] width 71 height 10
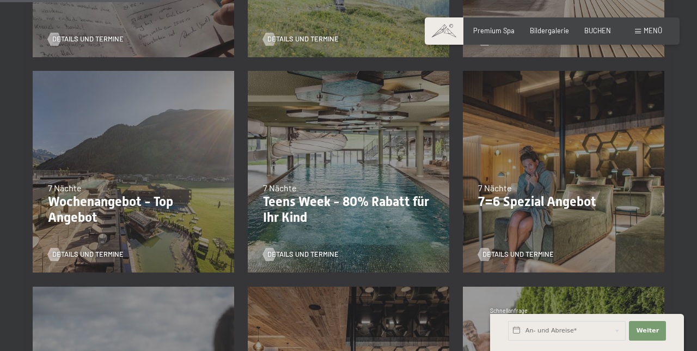
scroll to position [416, 0]
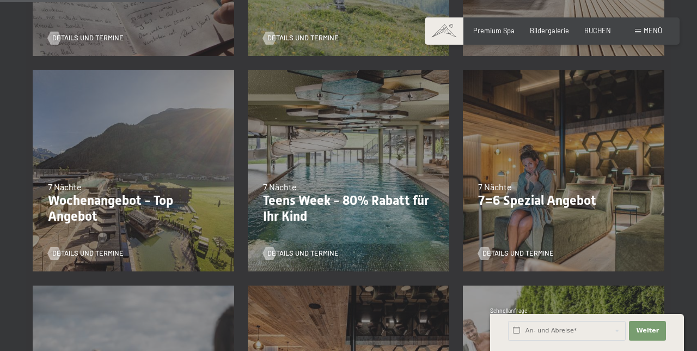
click at [169, 215] on p "Wochenangebot - Top Angebot" at bounding box center [133, 209] width 171 height 32
click at [187, 199] on p "Wochenangebot - Top Angebot" at bounding box center [133, 209] width 171 height 32
click at [118, 252] on span "Details und Termine" at bounding box center [87, 253] width 71 height 10
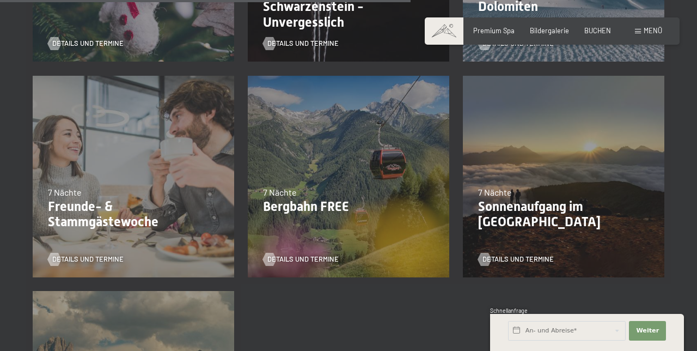
scroll to position [1056, 0]
click at [385, 219] on div "18.05.–30.06.2026 7 Nächte Bergbahn FREE Details und Termine" at bounding box center [348, 175] width 215 height 215
click at [334, 261] on span "Details und Termine" at bounding box center [302, 259] width 71 height 10
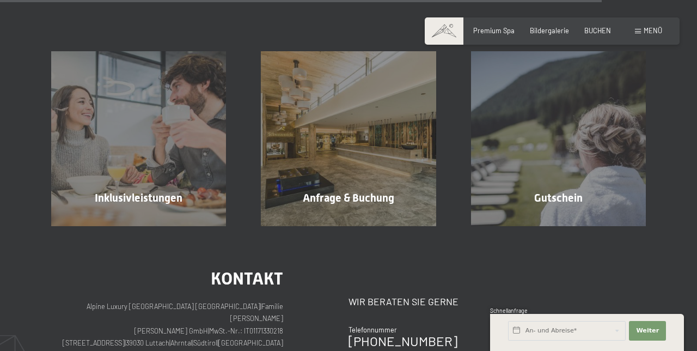
scroll to position [1591, 0]
click at [394, 177] on div "Anfrage & Buchung Mehr erfahren" at bounding box center [348, 138] width 210 height 175
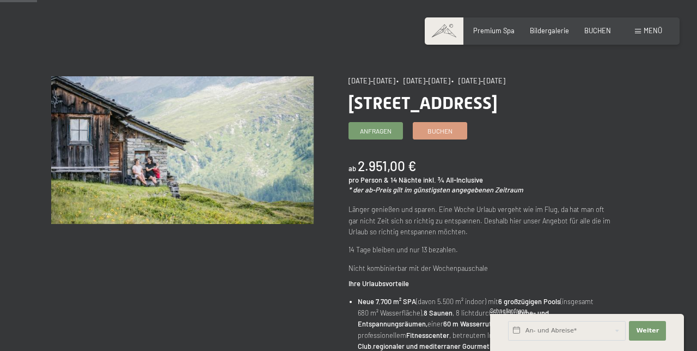
scroll to position [53, 0]
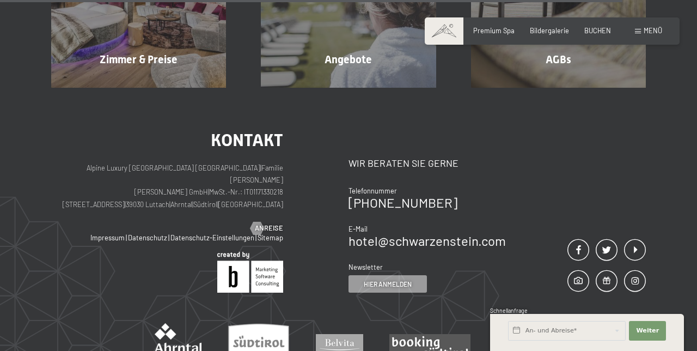
scroll to position [833, 0]
